Goal: Navigation & Orientation: Find specific page/section

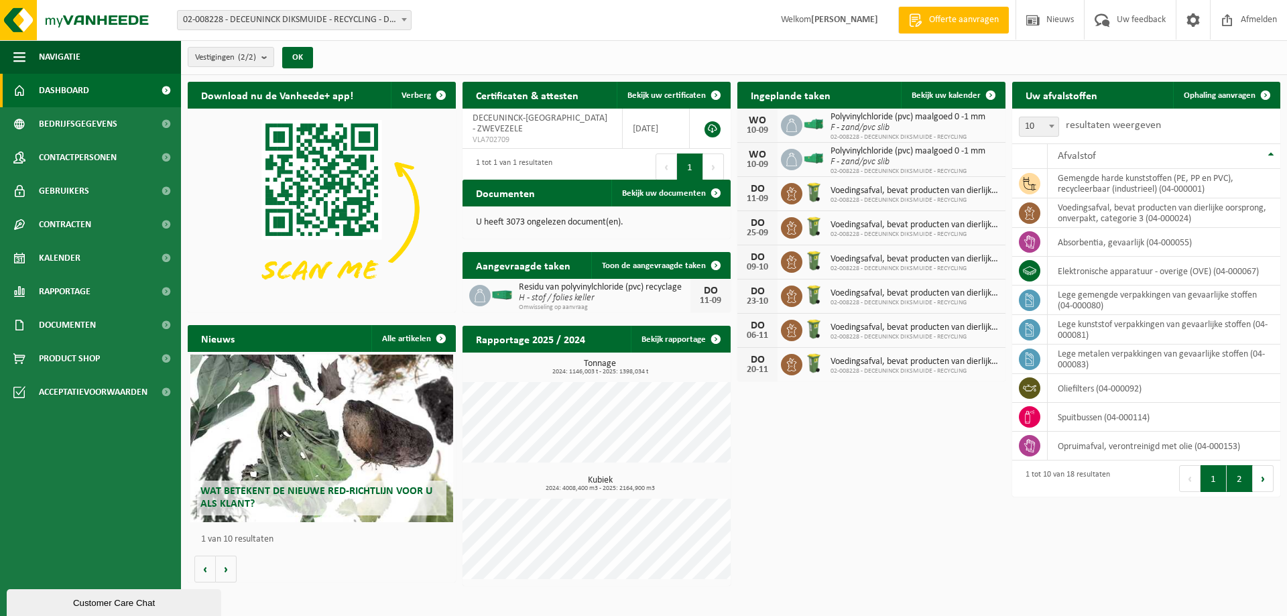
click at [1235, 479] on button "2" at bounding box center [1240, 478] width 26 height 27
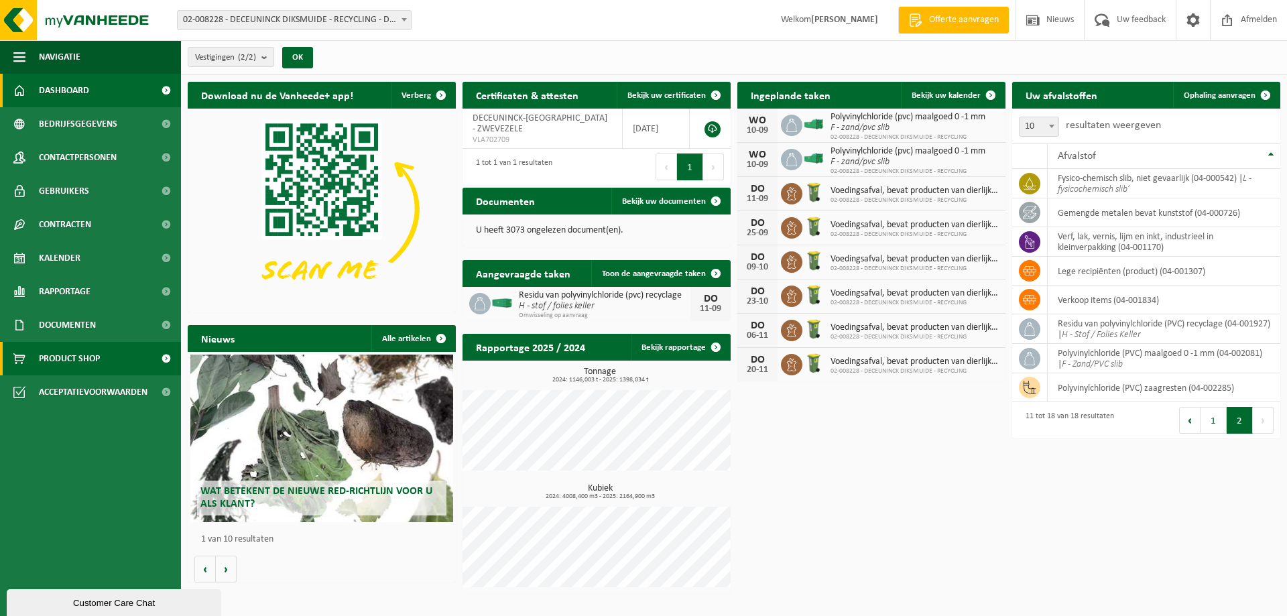
click at [74, 362] on span "Product Shop" at bounding box center [69, 359] width 61 height 34
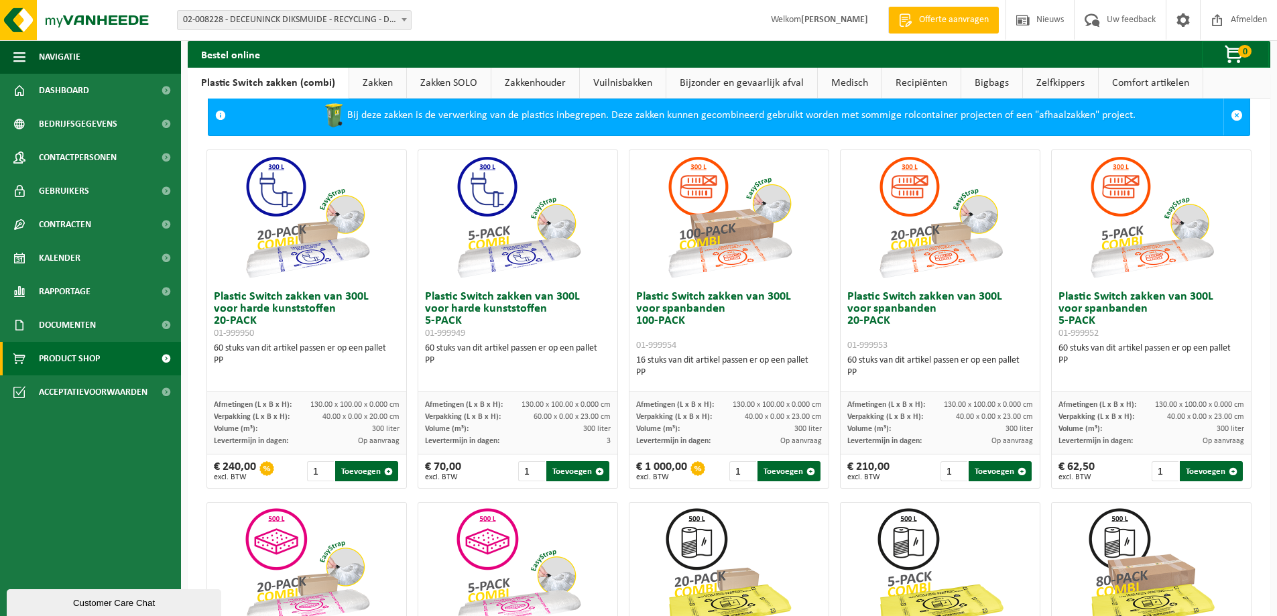
scroll to position [29, 0]
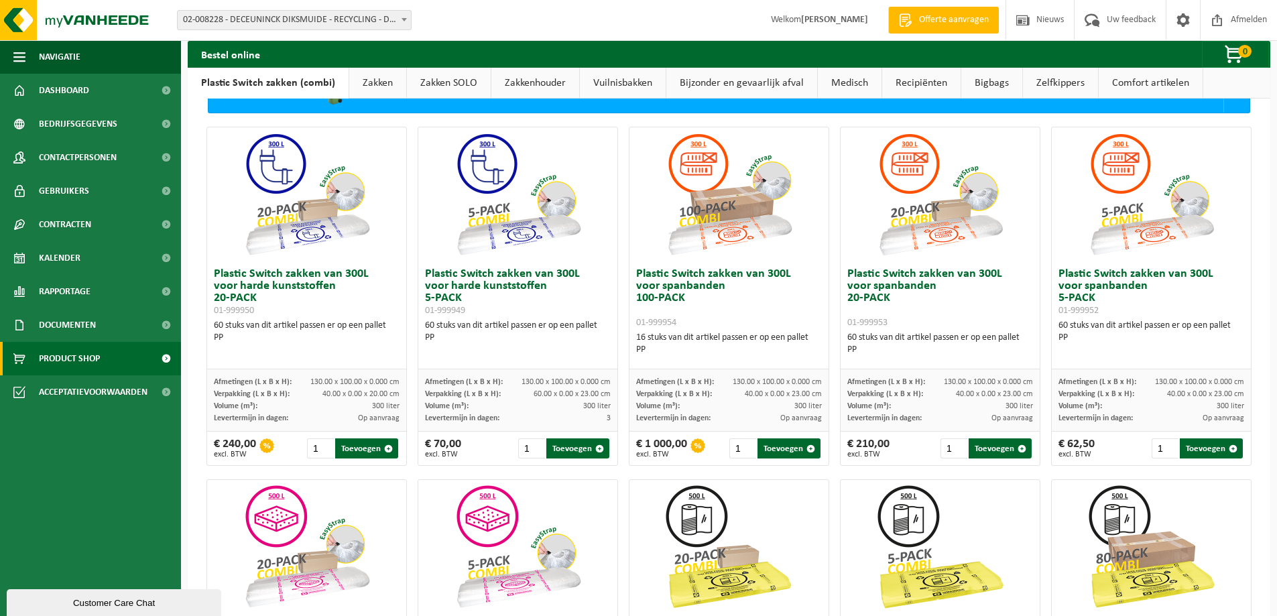
scroll to position [56, 0]
